Goal: Navigation & Orientation: Find specific page/section

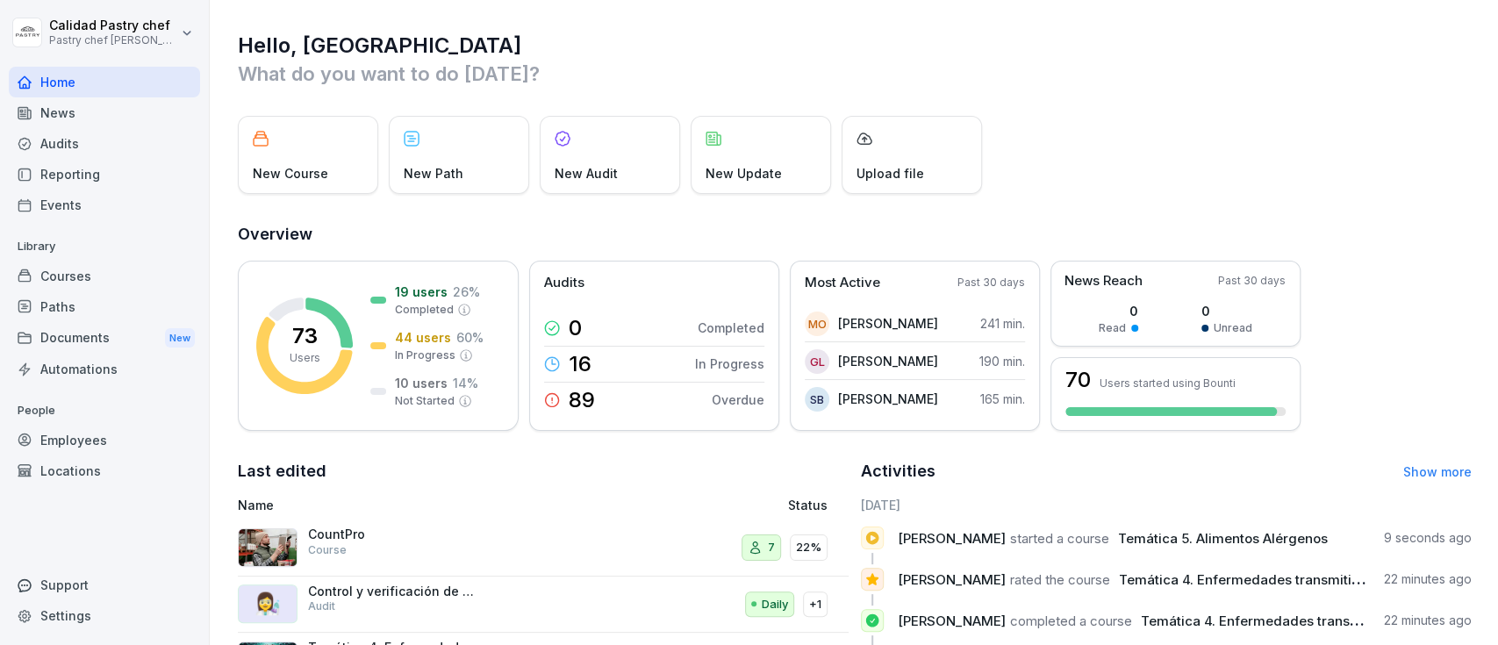
click at [103, 307] on div "Paths" at bounding box center [104, 306] width 191 height 31
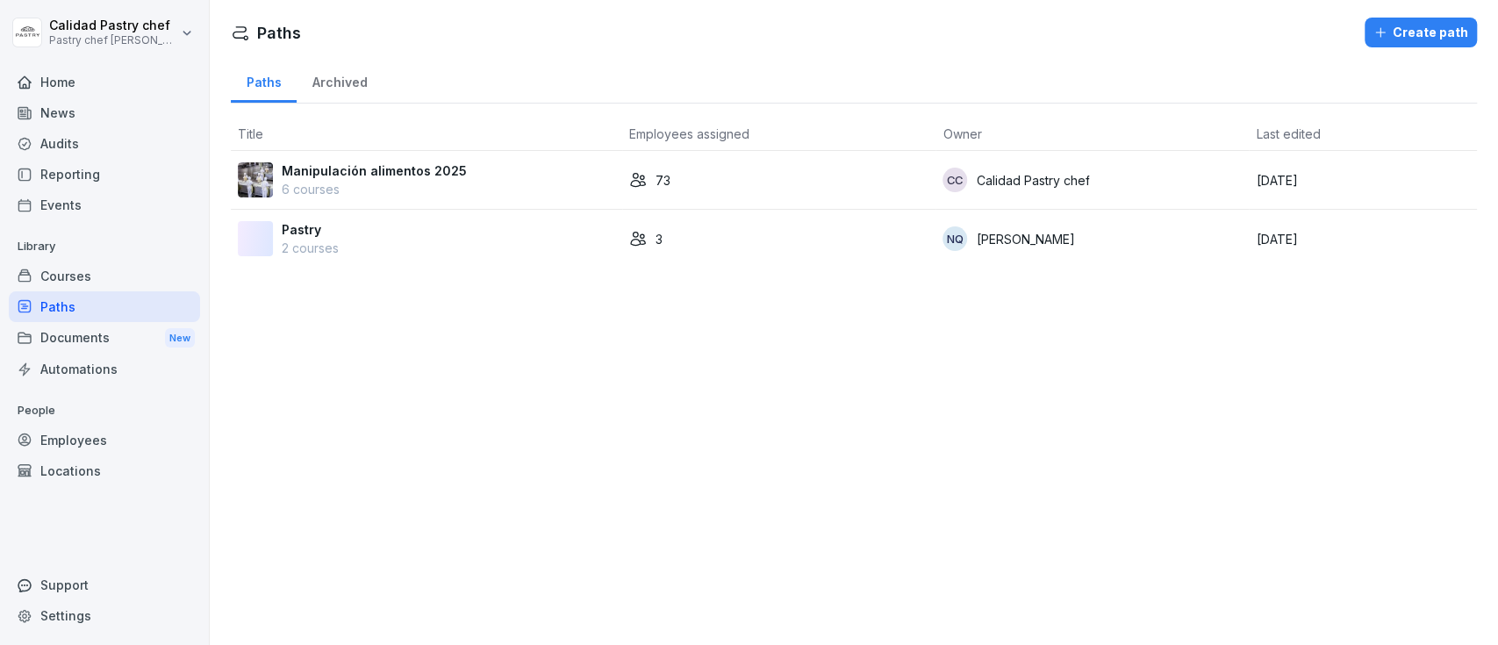
click at [406, 182] on p "6 courses" at bounding box center [374, 189] width 185 height 18
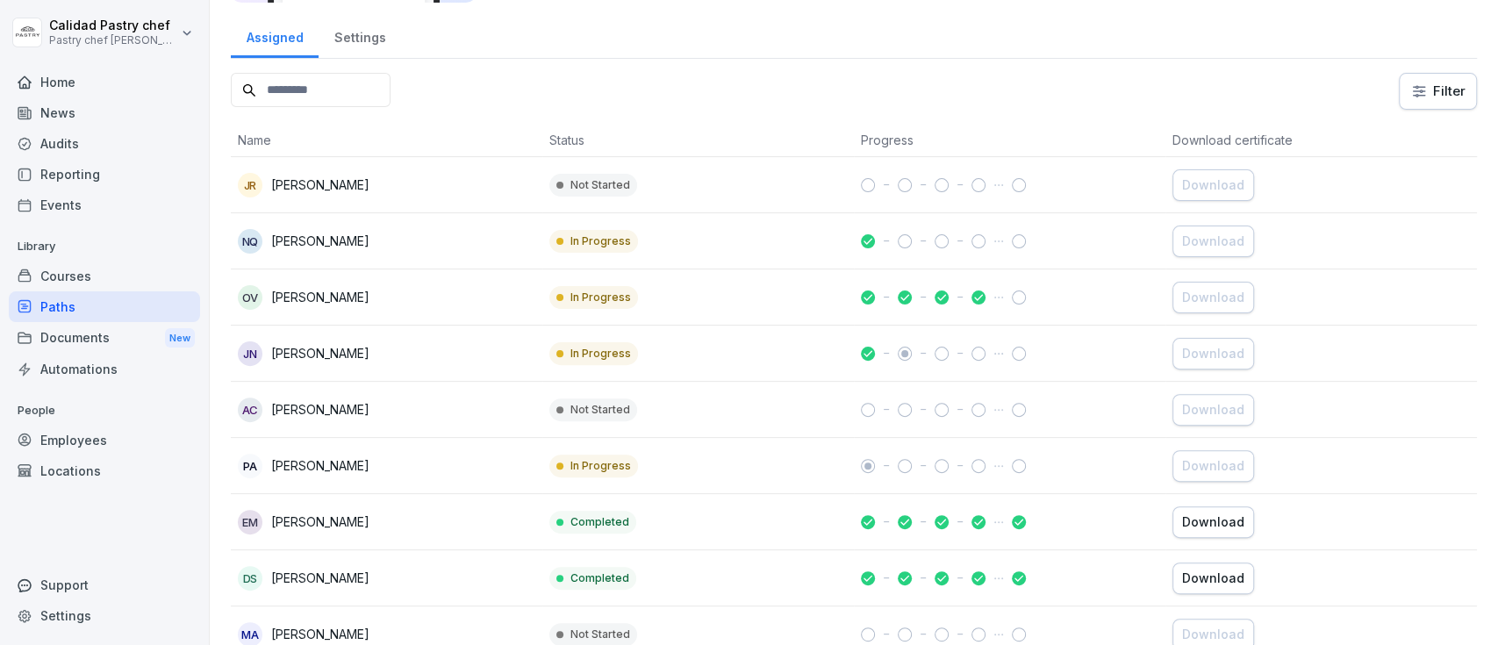
scroll to position [233, 0]
